Goal: Information Seeking & Learning: Learn about a topic

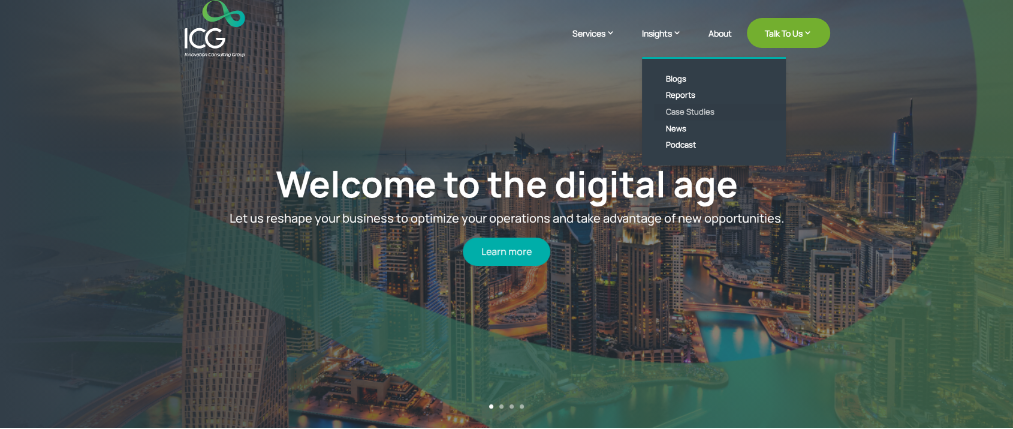
click at [681, 109] on link "Case Studies" at bounding box center [723, 112] width 138 height 17
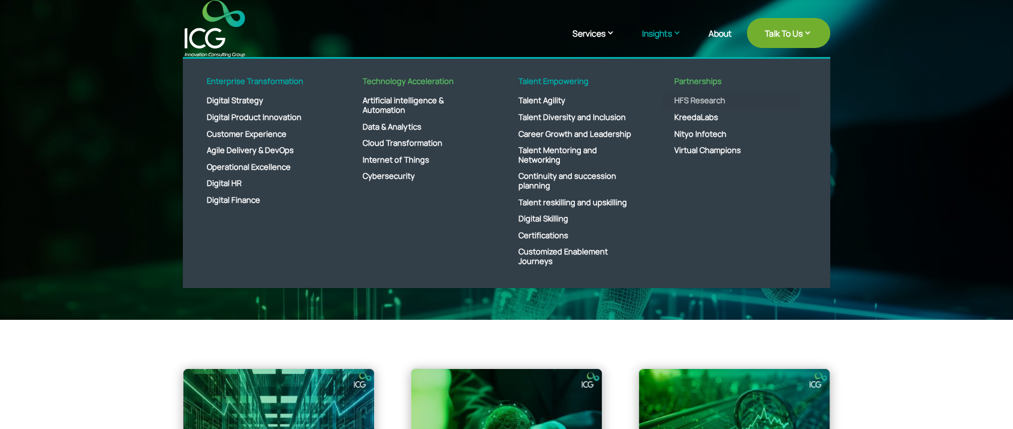
click at [686, 97] on link "HFS Research" at bounding box center [732, 100] width 138 height 17
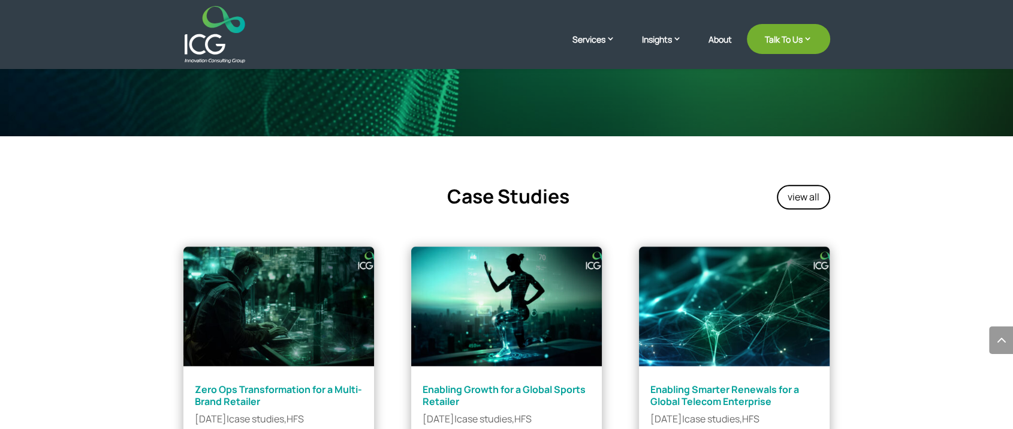
scroll to position [1266, 0]
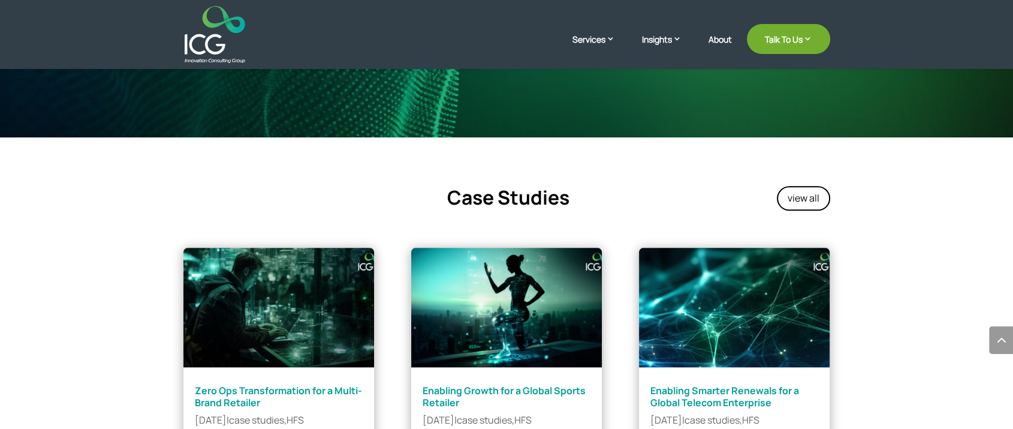
click at [471, 392] on link "Enabling Growth for a Global Sports Retailer" at bounding box center [504, 396] width 163 height 25
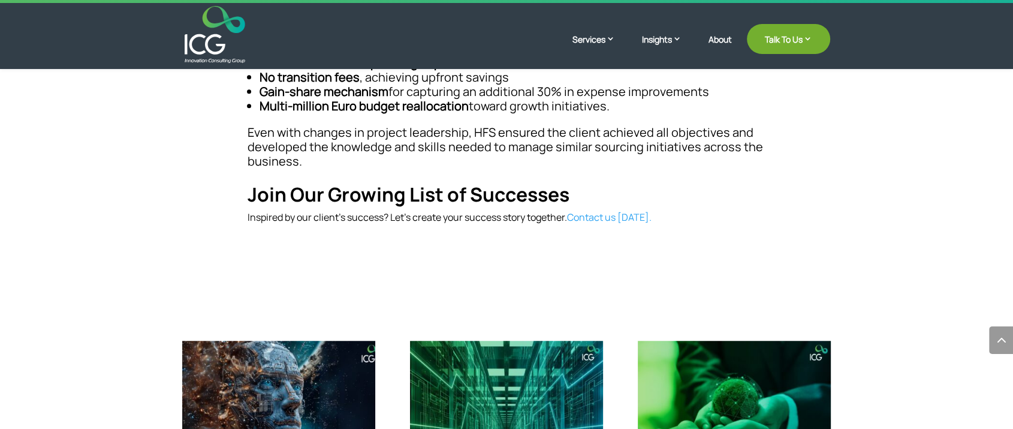
scroll to position [989, 0]
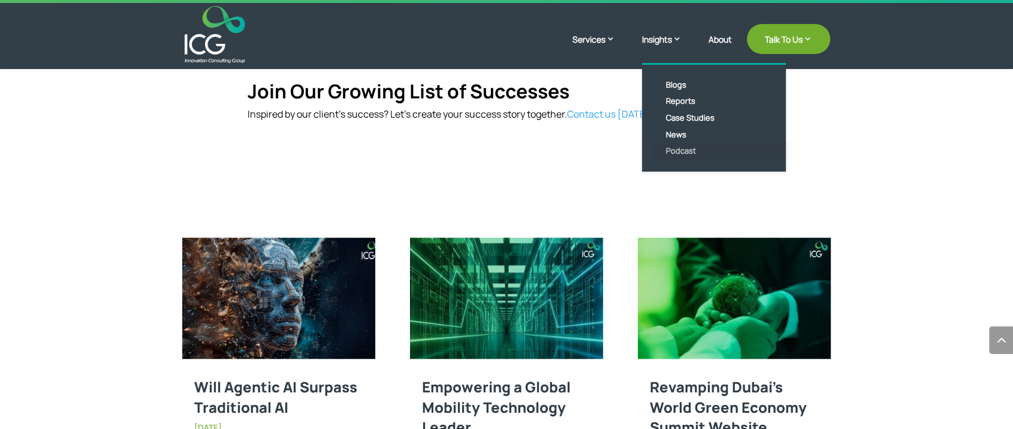
click at [680, 148] on link "Podcast" at bounding box center [723, 151] width 138 height 17
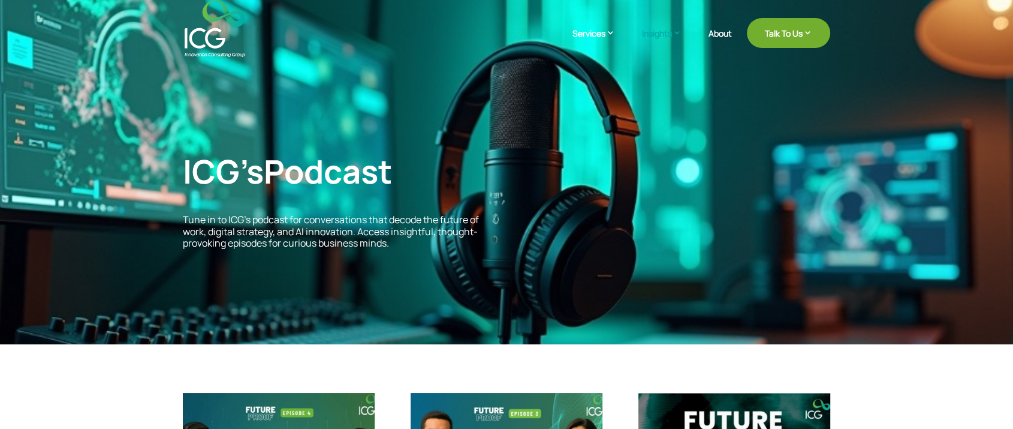
click at [202, 35] on img at bounding box center [215, 28] width 61 height 57
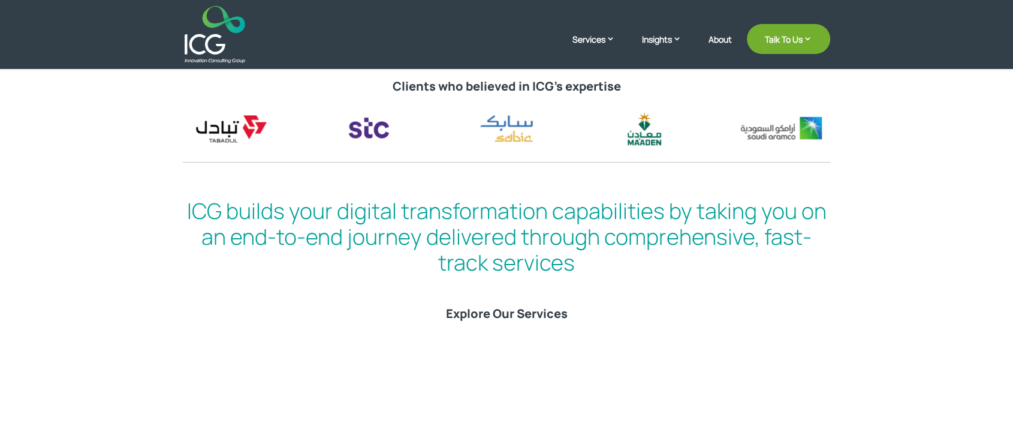
scroll to position [532, 0]
